Goal: Find contact information: Obtain details needed to contact an individual or organization

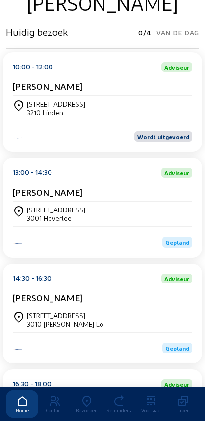
scroll to position [138, 0]
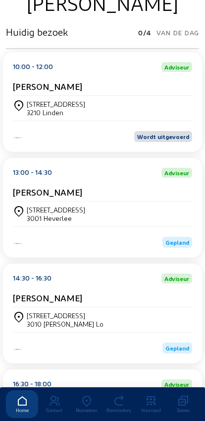
click at [166, 320] on div "Diestsesteenweg, 642 3010 Kessel Lo" at bounding box center [103, 319] width 180 height 17
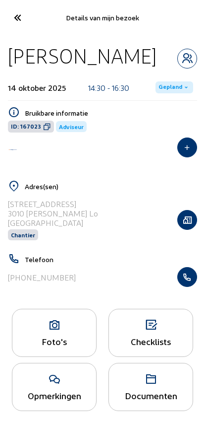
click at [67, 337] on div "Foto's" at bounding box center [54, 332] width 85 height 48
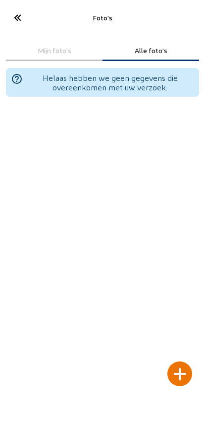
click at [188, 361] on div at bounding box center [180, 373] width 25 height 25
click at [182, 361] on div at bounding box center [180, 373] width 25 height 25
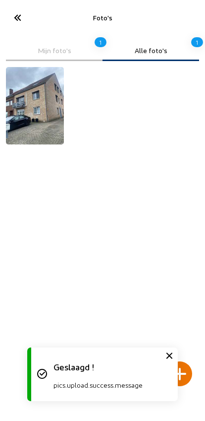
click at [186, 361] on div at bounding box center [180, 373] width 25 height 25
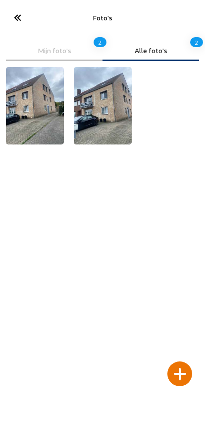
click at [182, 361] on div at bounding box center [180, 373] width 25 height 25
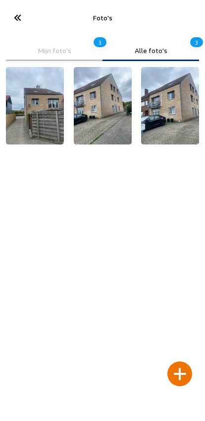
click at [17, 23] on icon at bounding box center [17, 17] width 16 height 17
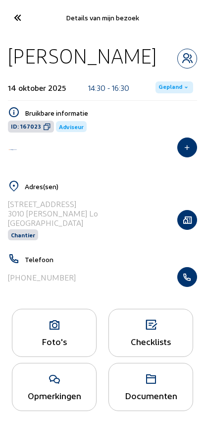
click at [23, 21] on icon at bounding box center [17, 17] width 16 height 17
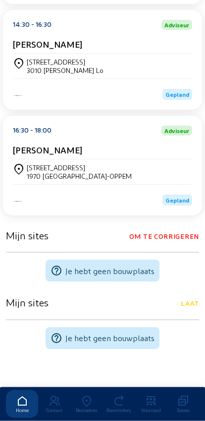
scroll to position [390, 0]
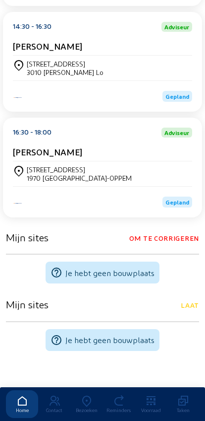
click at [169, 161] on div "[PERSON_NAME]" at bounding box center [103, 153] width 180 height 15
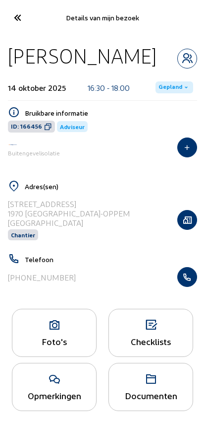
click at [194, 280] on icon "button" at bounding box center [187, 277] width 19 height 10
click at [182, 285] on button "button" at bounding box center [188, 277] width 20 height 20
click at [19, 16] on icon at bounding box center [17, 17] width 16 height 17
